Goal: Transaction & Acquisition: Purchase product/service

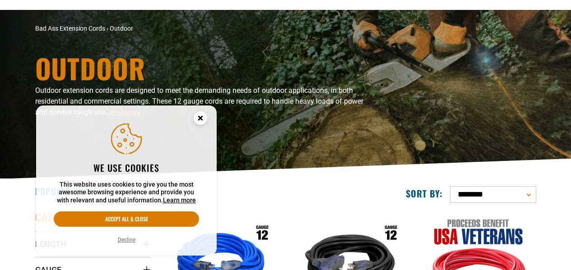
scroll to position [90, 0]
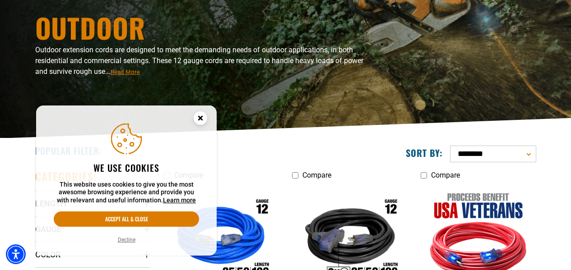
click at [200, 119] on icon "Cookie Consent" at bounding box center [199, 117] width 3 height 3
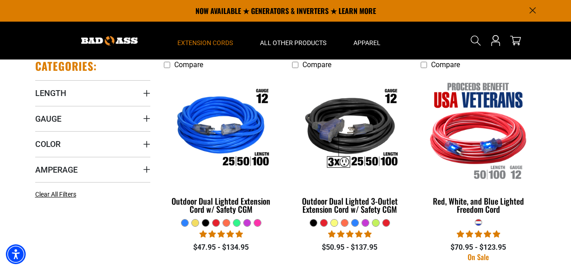
scroll to position [180, 0]
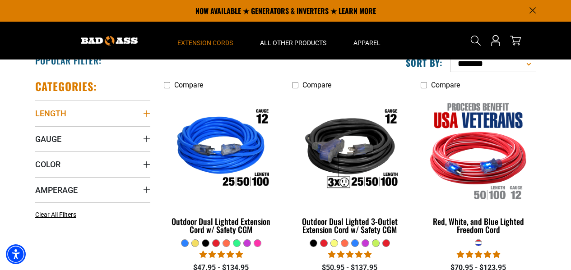
click at [147, 113] on icon "Length" at bounding box center [146, 113] width 7 height 7
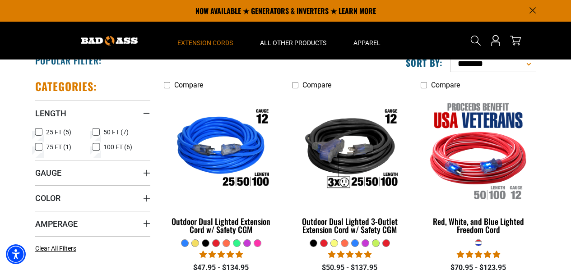
click at [98, 148] on icon at bounding box center [95, 147] width 7 height 12
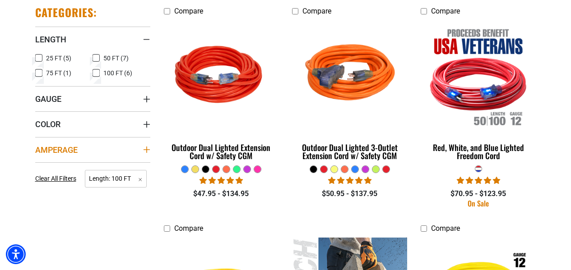
scroll to position [271, 0]
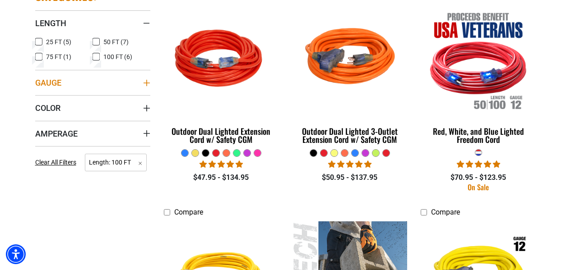
click at [147, 83] on icon "Gauge" at bounding box center [146, 82] width 6 height 6
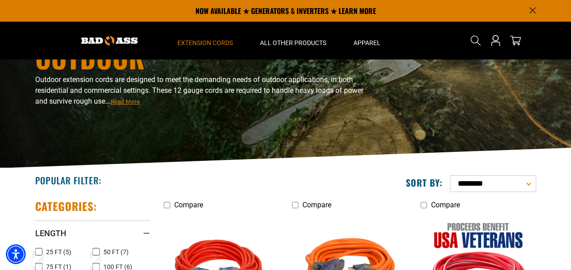
scroll to position [0, 0]
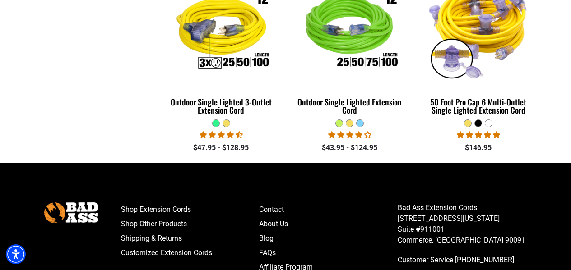
scroll to position [812, 0]
